Goal: Task Accomplishment & Management: Manage account settings

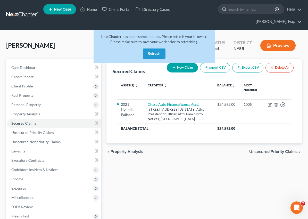
click at [29, 16] on link at bounding box center [22, 14] width 33 height 9
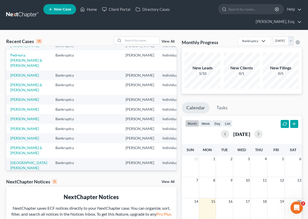
scroll to position [62, 0]
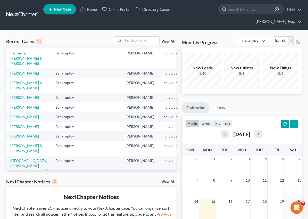
click at [17, 92] on td "[PERSON_NAME] & [PERSON_NAME]" at bounding box center [28, 85] width 45 height 15
click at [16, 90] on link "[PERSON_NAME] & [PERSON_NAME]" at bounding box center [26, 85] width 32 height 10
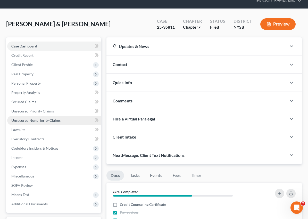
scroll to position [29, 0]
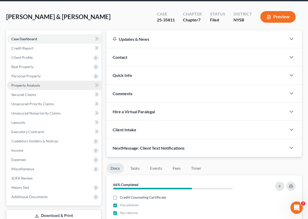
click at [29, 85] on span "Property Analysis" at bounding box center [25, 85] width 29 height 4
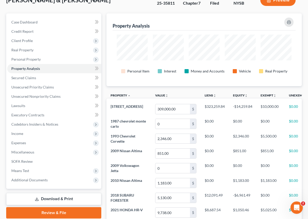
scroll to position [55, 0]
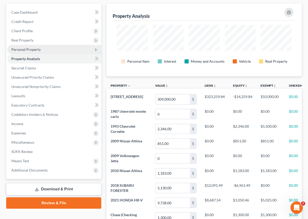
click at [29, 50] on span "Personal Property" at bounding box center [25, 49] width 29 height 4
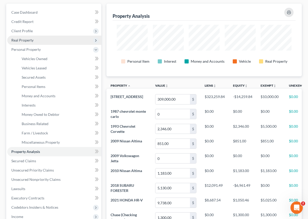
click at [28, 40] on span "Real Property" at bounding box center [22, 40] width 22 height 4
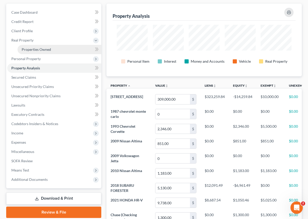
click at [40, 49] on span "Properties Owned" at bounding box center [36, 49] width 29 height 4
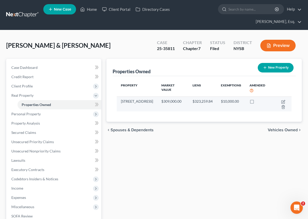
click at [157, 98] on td "$309,000.00" at bounding box center [172, 103] width 31 height 15
click at [140, 97] on td "[STREET_ADDRESS]" at bounding box center [137, 103] width 40 height 15
click at [281, 100] on icon "button" at bounding box center [283, 102] width 4 height 4
select select "35"
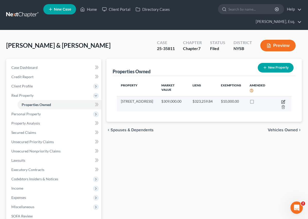
select select "2"
select select "5"
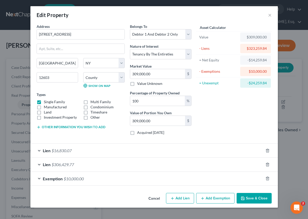
click at [77, 179] on span "$10,000.00" at bounding box center [74, 178] width 20 height 5
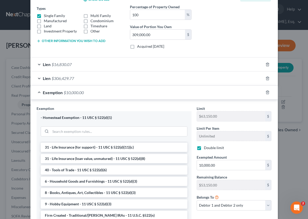
scroll to position [128, 0]
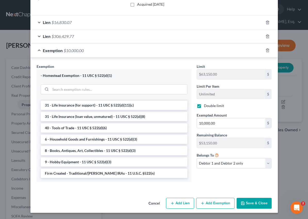
click at [153, 204] on button "Cancel" at bounding box center [154, 203] width 20 height 10
